Goal: Obtain resource: Obtain resource

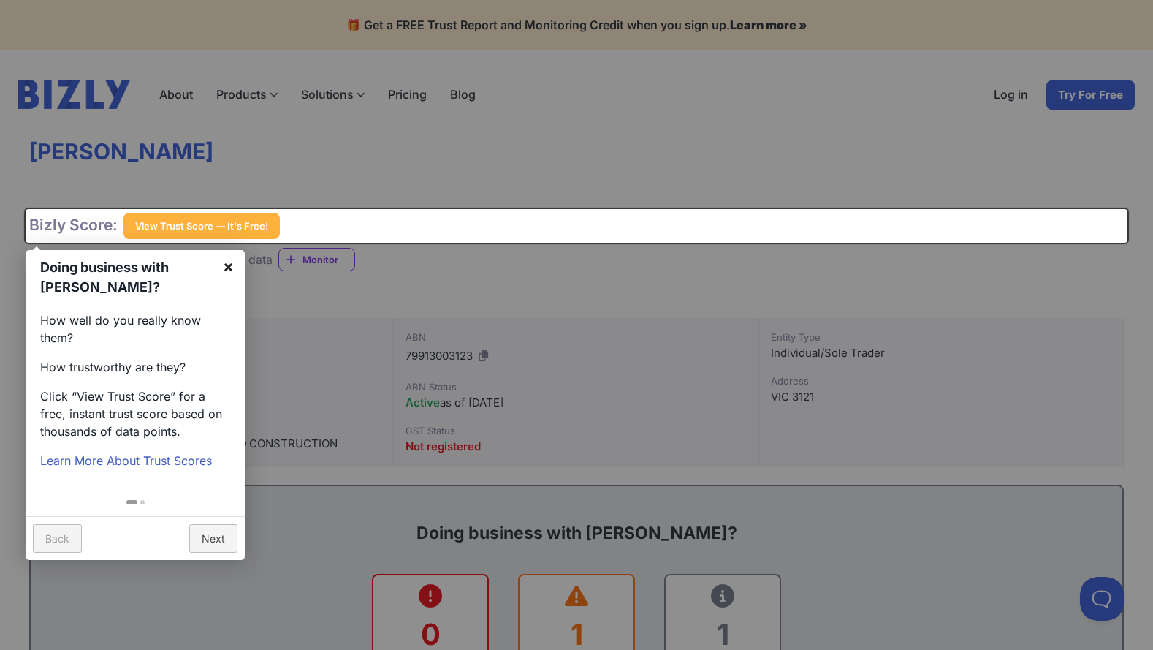
click at [222, 265] on link "×" at bounding box center [228, 266] width 33 height 33
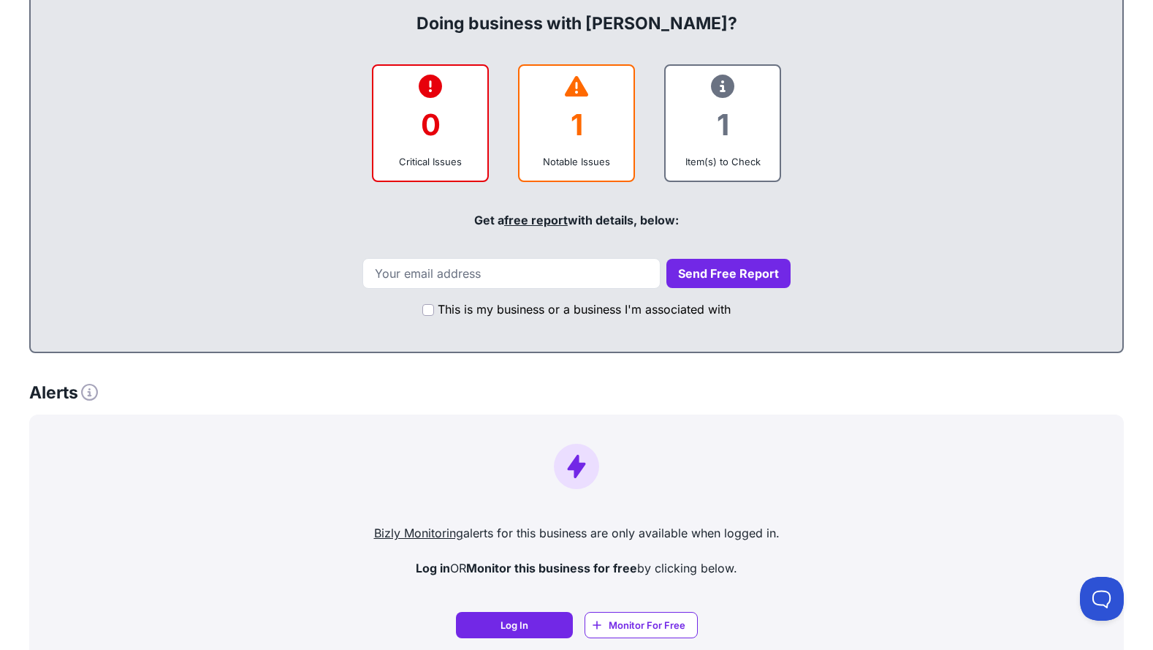
scroll to position [365, 0]
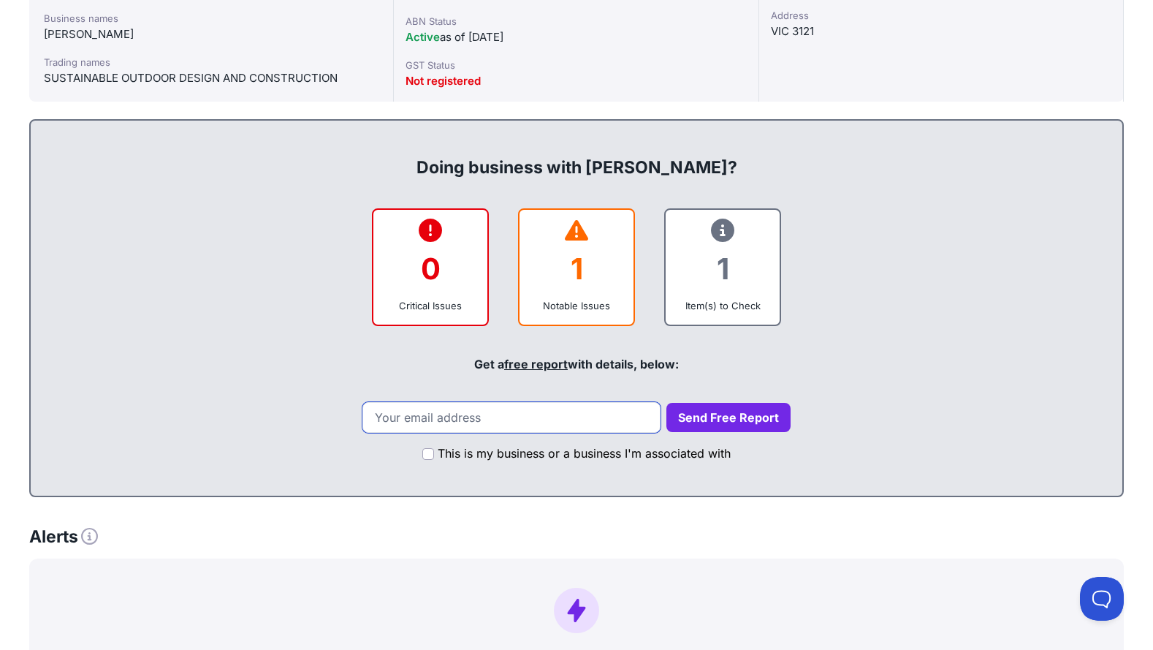
click at [523, 421] on input "email" at bounding box center [511, 417] width 298 height 31
type input "[EMAIL_ADDRESS][DOMAIN_NAME]"
click at [694, 423] on button "Send Free Report" at bounding box center [728, 417] width 124 height 29
click at [731, 416] on button "Send Free Report" at bounding box center [728, 417] width 124 height 29
click at [427, 456] on input "This is my business or a business I'm associated with" at bounding box center [428, 454] width 12 height 12
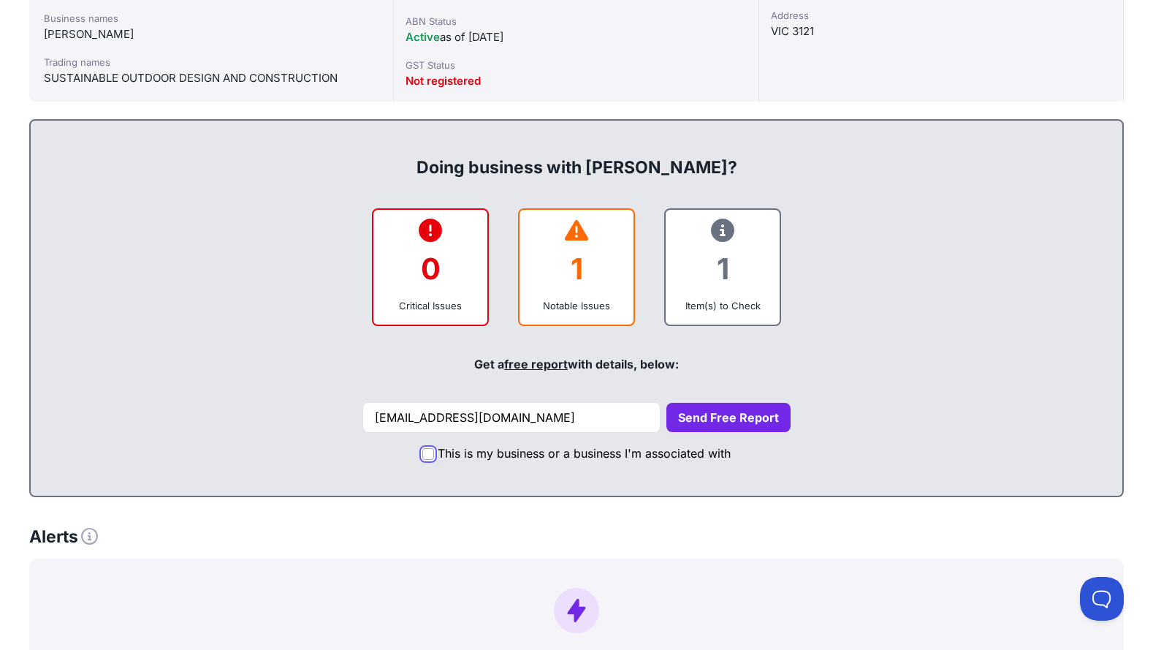
checkbox input "true"
click at [684, 429] on button "Send Free Report" at bounding box center [728, 417] width 124 height 29
click at [699, 417] on button "Send Free Report" at bounding box center [728, 417] width 124 height 29
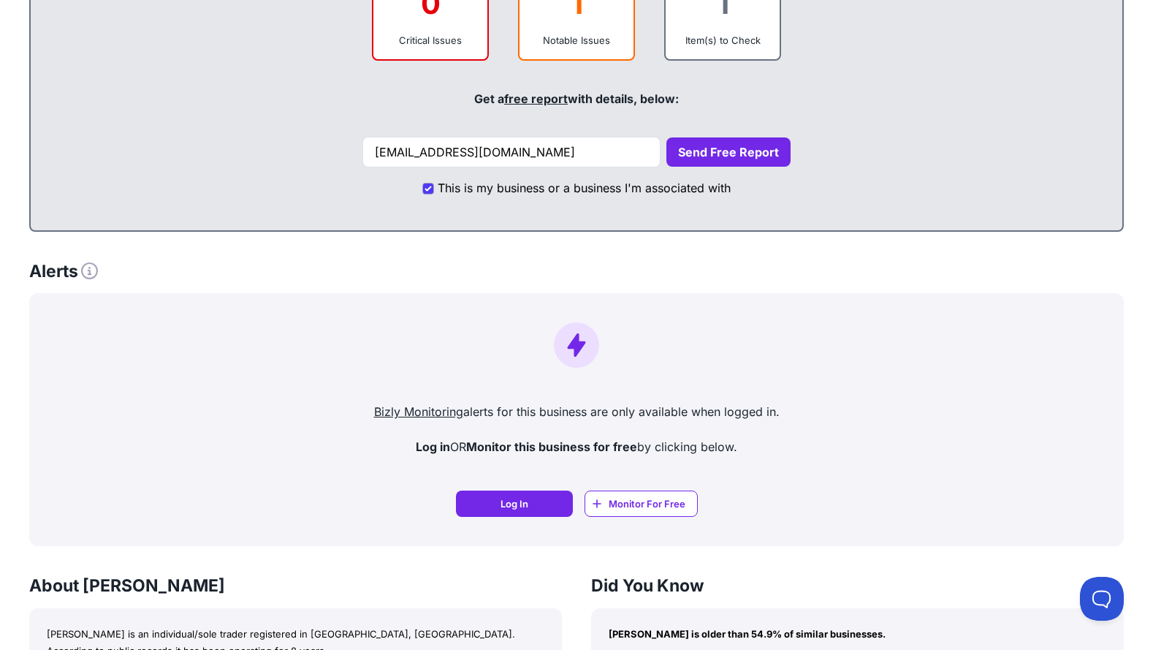
scroll to position [804, 0]
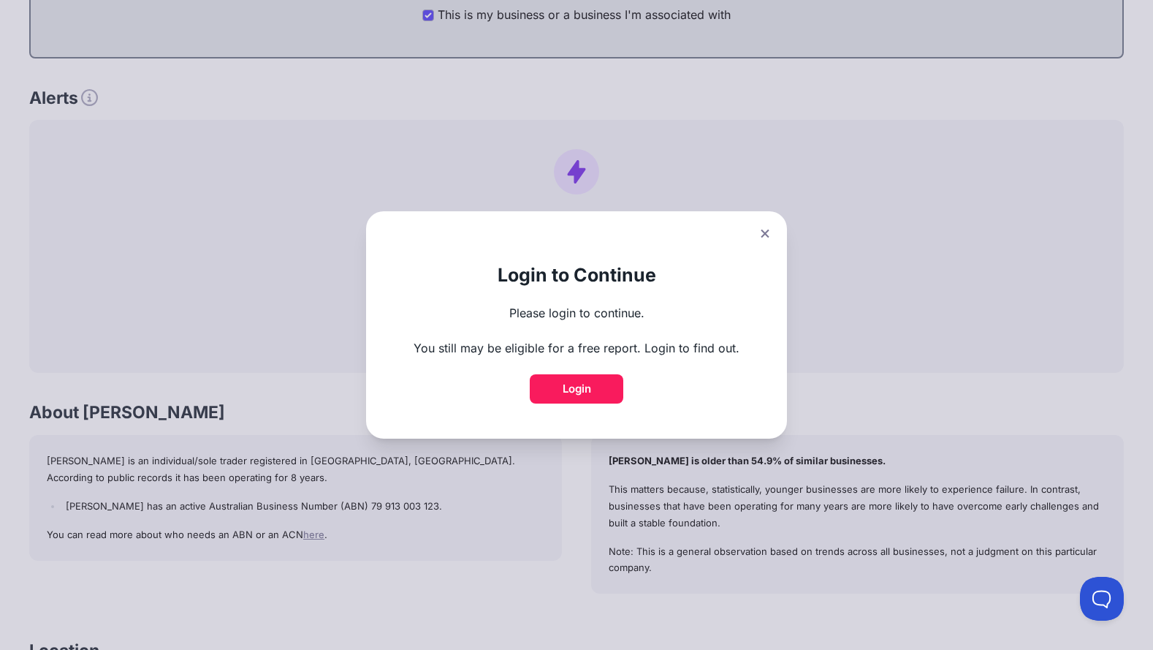
click at [767, 233] on icon at bounding box center [765, 233] width 9 height 9
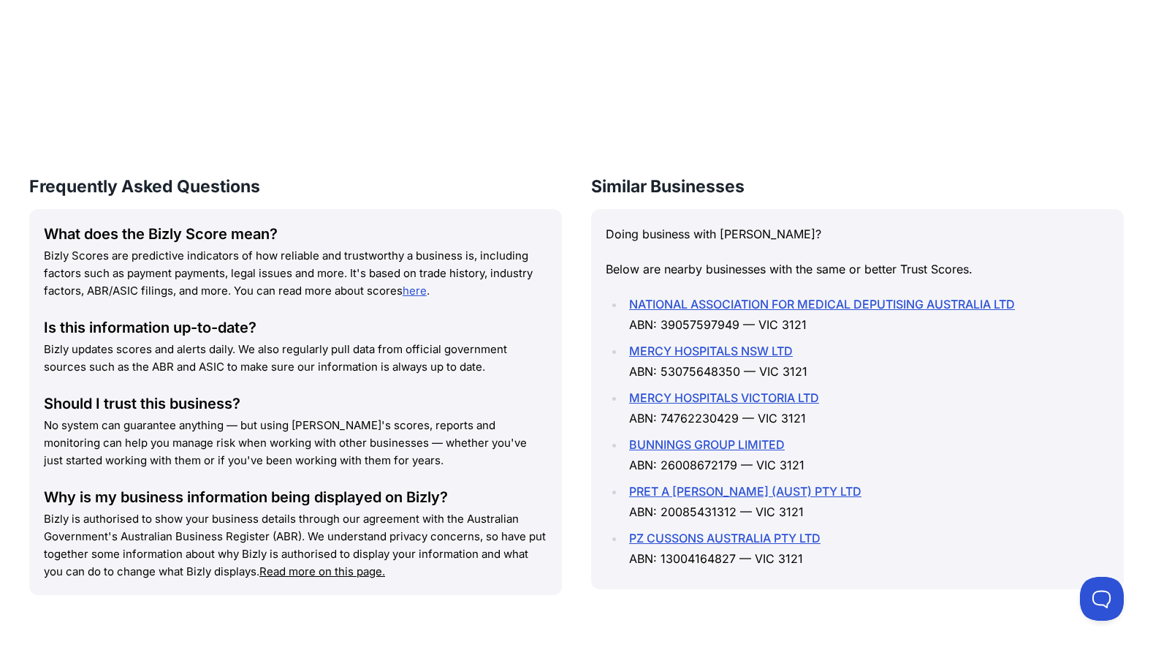
scroll to position [1768, 0]
